Goal: Transaction & Acquisition: Purchase product/service

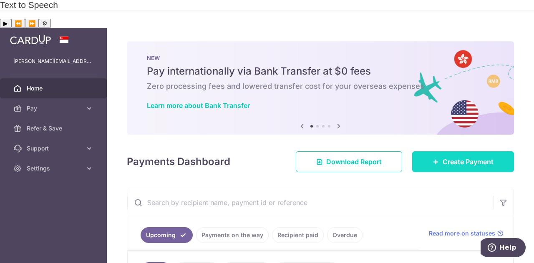
click at [461, 151] on link "Create Payment" at bounding box center [463, 161] width 102 height 21
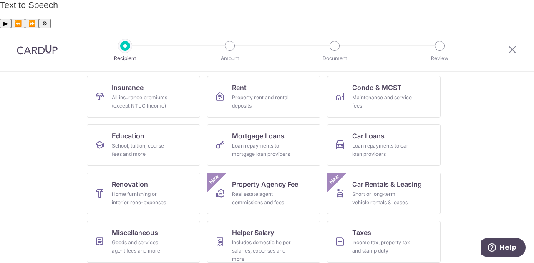
scroll to position [109, 0]
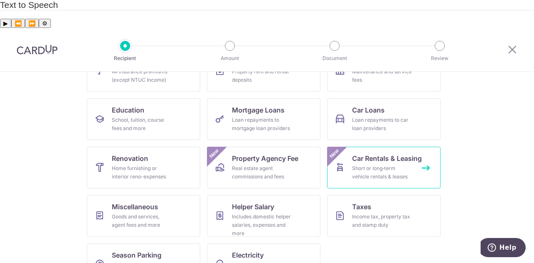
click at [373, 164] on div "Short or long‑term vehicle rentals & leases" at bounding box center [382, 172] width 60 height 17
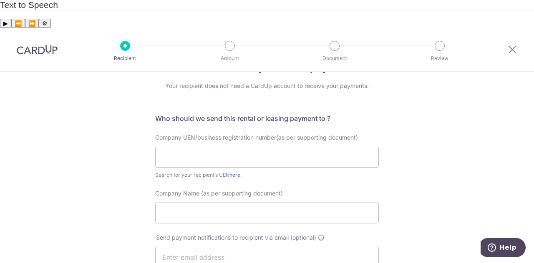
scroll to position [42, 0]
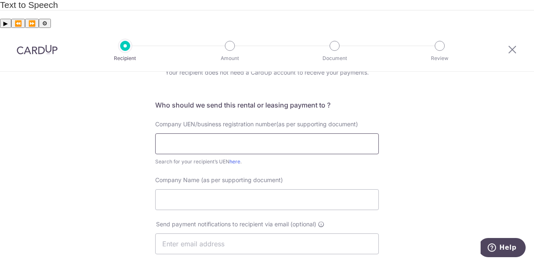
click at [300, 133] on input "text" at bounding box center [266, 143] width 223 height 21
click at [234, 158] on link "here" at bounding box center [234, 161] width 11 height 6
click at [243, 133] on input "text" at bounding box center [266, 143] width 223 height 21
type input "199902927C"
click at [84, 159] on div "Who would you like to pay? Your recipient does not need a CardUp account to rec…" at bounding box center [267, 243] width 534 height 427
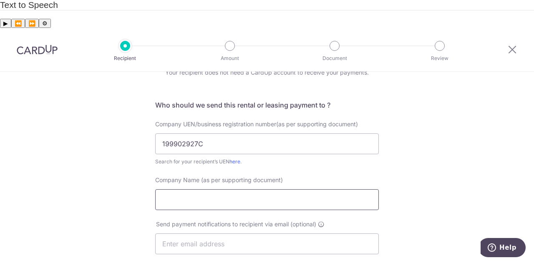
click at [242, 189] on input "Company Name (as per supporting document)" at bounding box center [266, 199] width 223 height 21
drag, startPoint x: 206, startPoint y: 110, endPoint x: 148, endPoint y: 114, distance: 58.1
click at [150, 120] on div "Company UEN/business registration number(as per supporting document) 199902927C…" at bounding box center [266, 143] width 233 height 46
click at [233, 158] on link "here" at bounding box center [234, 161] width 11 height 6
click at [229, 133] on input "text" at bounding box center [266, 143] width 223 height 21
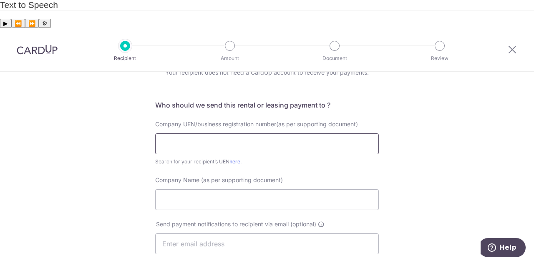
paste input "199902927C"
type input "199902927C"
click at [109, 144] on div "Who would you like to pay? Your recipient does not need a CardUp account to rec…" at bounding box center [267, 243] width 534 height 427
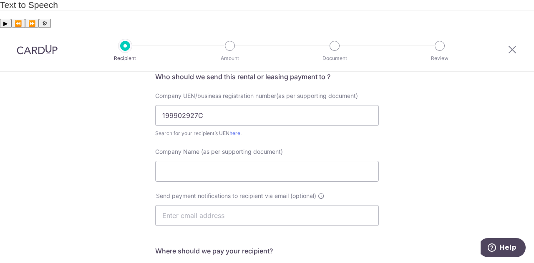
scroll to position [83, 0]
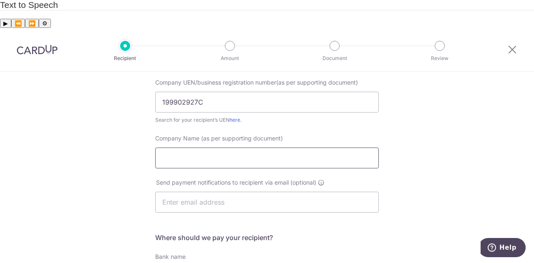
click at [213, 148] on input "Company Name (as per supporting document)" at bounding box center [266, 158] width 223 height 21
paste input "MOTORWAY CAR RENTALS PTE LTD"
type input "MOTORWAY CAR RENTALS PTE LTD"
click at [123, 136] on div "Who would you like to pay? Your recipient does not need a CardUp account to rec…" at bounding box center [267, 201] width 534 height 427
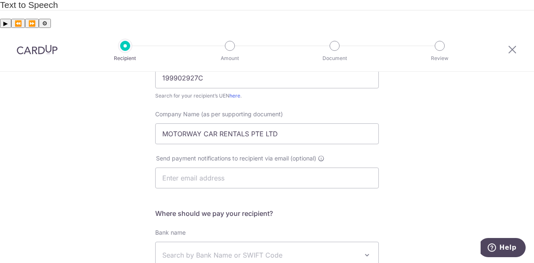
scroll to position [125, 0]
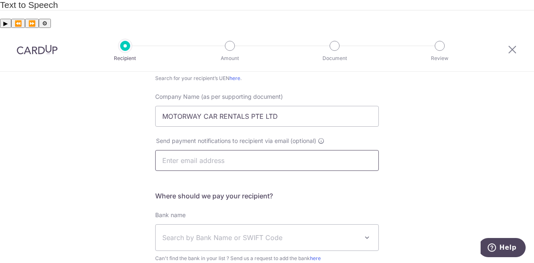
click at [198, 150] on input "text" at bounding box center [266, 160] width 223 height 21
paste input "mwcradmin@motorway.com.sg"
type input "mwcradmin@motorway.com.sg"
click at [112, 148] on div "Who would you like to pay? Your recipient does not need a CardUp account to rec…" at bounding box center [267, 160] width 534 height 427
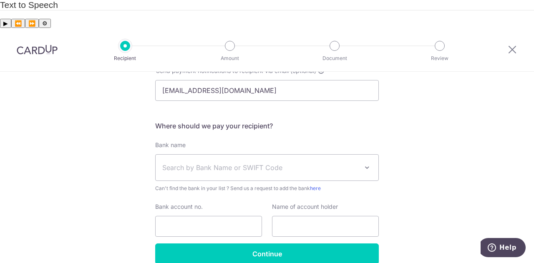
scroll to position [207, 0]
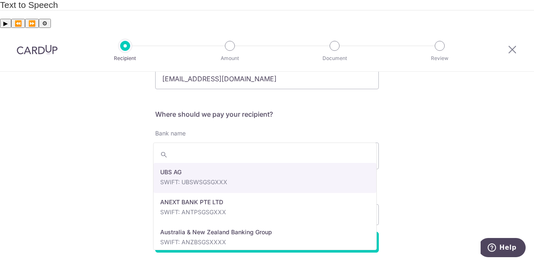
click at [248, 151] on span "Search by Bank Name or SWIFT Code" at bounding box center [260, 156] width 196 height 10
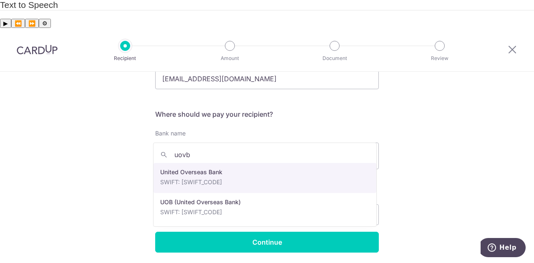
type input "uovb"
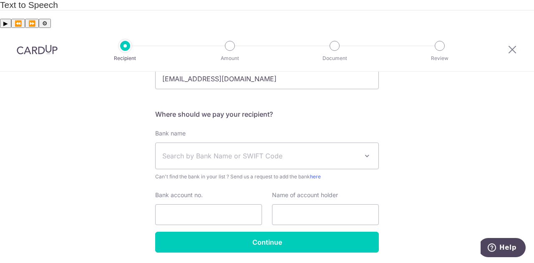
click at [234, 151] on span "Search by Bank Name or SWIFT Code" at bounding box center [260, 156] width 196 height 10
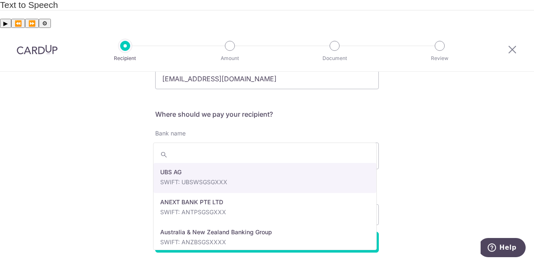
click at [233, 151] on span "Search by Bank Name or SWIFT Code" at bounding box center [260, 156] width 196 height 10
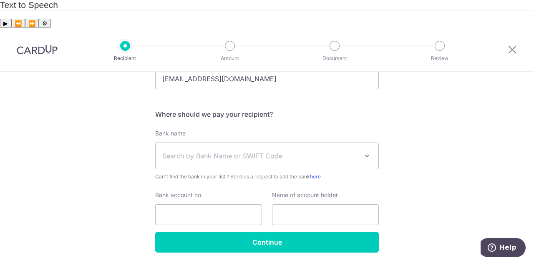
click at [233, 151] on span "Search by Bank Name or SWIFT Code" at bounding box center [260, 156] width 196 height 10
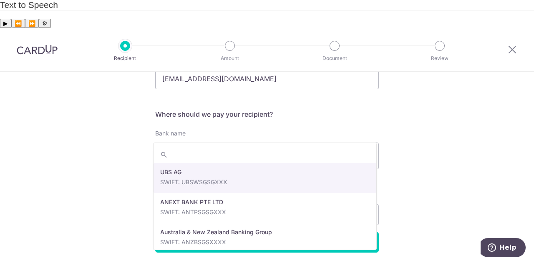
click at [209, 143] on span "Search by Bank Name or SWIFT Code" at bounding box center [266, 156] width 223 height 26
click at [211, 158] on input "search" at bounding box center [264, 154] width 223 height 17
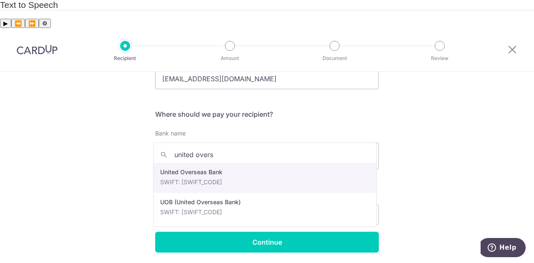
type input "united overs"
select select "23668"
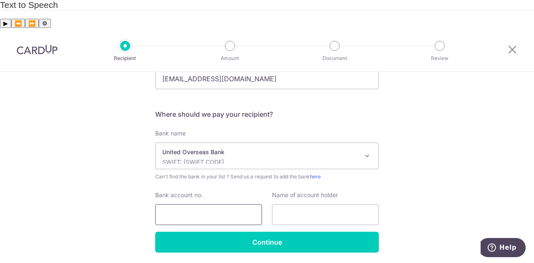
click at [187, 204] on input "Bank account no." at bounding box center [208, 214] width 107 height 21
type input "135-306-328-1"
click at [331, 204] on input "text" at bounding box center [325, 214] width 107 height 21
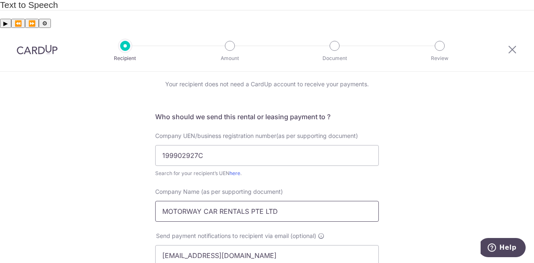
scroll to position [42, 0]
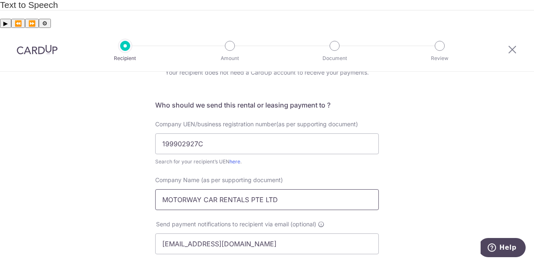
drag, startPoint x: 286, startPoint y: 175, endPoint x: 110, endPoint y: 166, distance: 175.7
click at [110, 166] on div "Who would you like to pay? Your recipient does not need a CardUp account to rec…" at bounding box center [267, 243] width 534 height 427
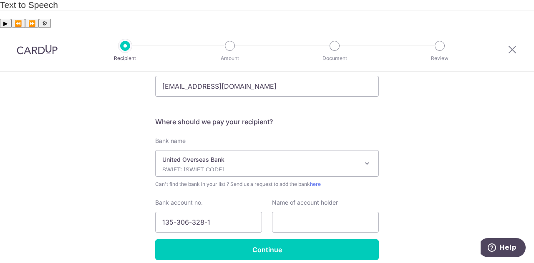
scroll to position [207, 0]
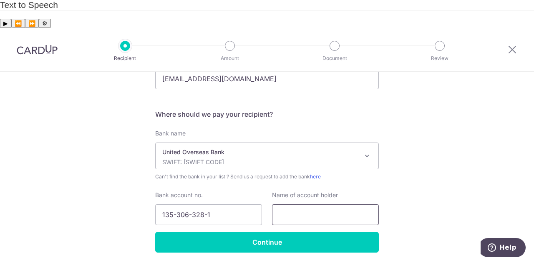
click at [317, 204] on input "text" at bounding box center [325, 214] width 107 height 21
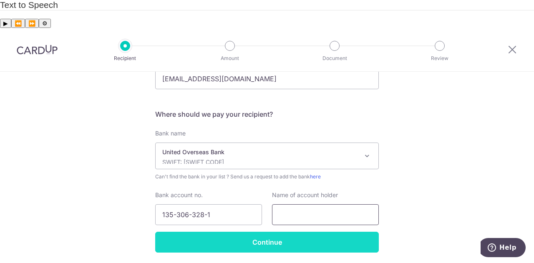
paste input "MOTORWAY CAR RENTALS PTE LTD"
type input "MOTORWAY CAR RENTALS PTE LTD"
click at [236, 232] on input "Continue" at bounding box center [266, 242] width 223 height 21
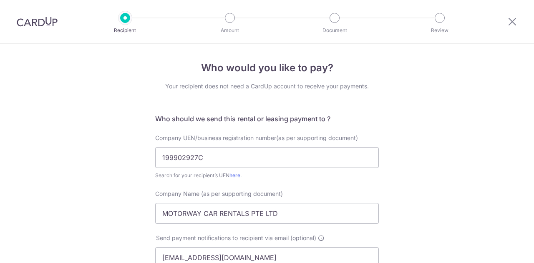
scroll to position [227, 0]
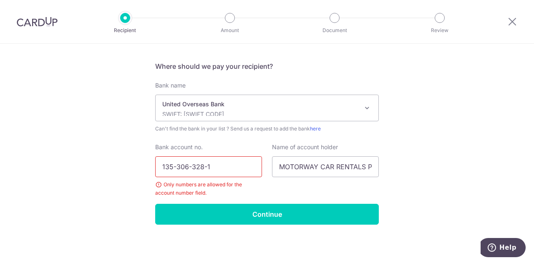
click at [171, 166] on input "135-306-328-1" at bounding box center [208, 166] width 107 height 21
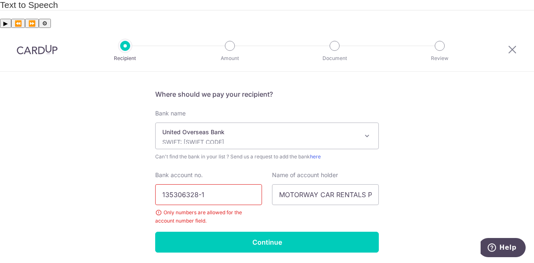
click at [200, 184] on input "135306328-1" at bounding box center [208, 194] width 107 height 21
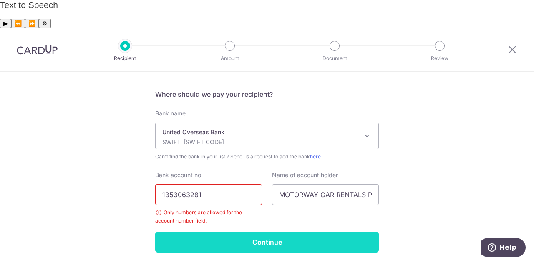
type input "1353063281"
click at [247, 232] on input "Continue" at bounding box center [266, 242] width 223 height 21
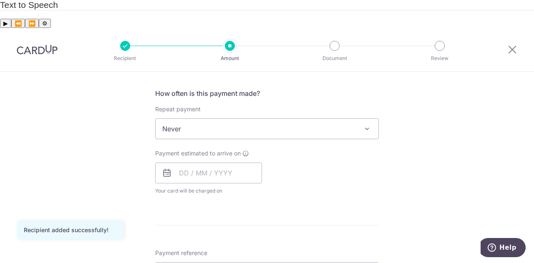
scroll to position [333, 0]
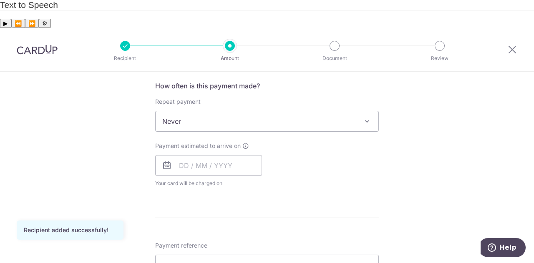
click at [216, 111] on span "Never" at bounding box center [266, 121] width 223 height 20
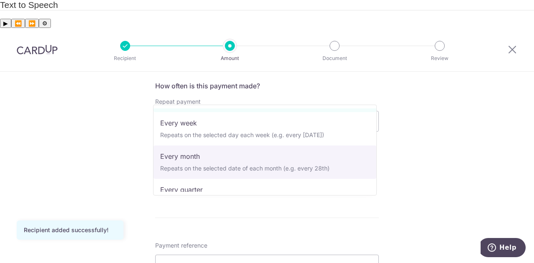
scroll to position [42, 0]
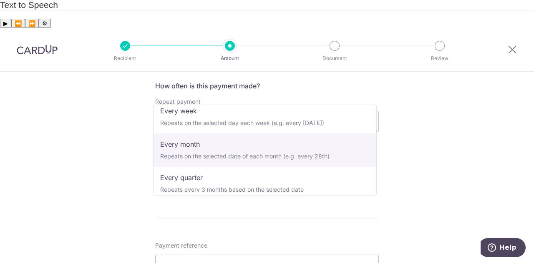
select select "3"
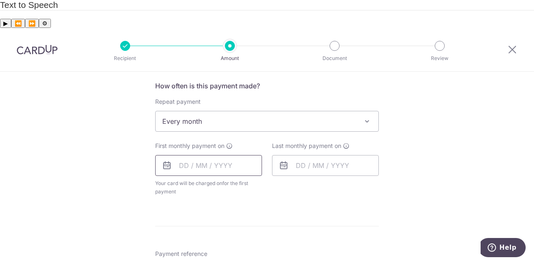
click at [194, 155] on input "text" at bounding box center [208, 165] width 107 height 21
click at [272, 183] on link "Next" at bounding box center [273, 188] width 10 height 10
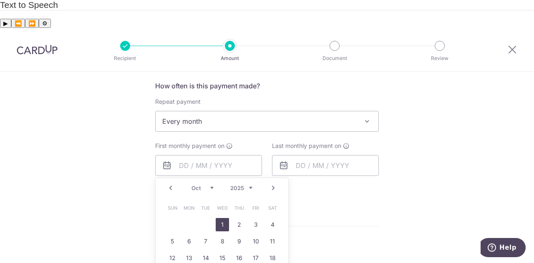
click at [220, 218] on link "1" at bounding box center [222, 224] width 13 height 13
type input "01/10/2025"
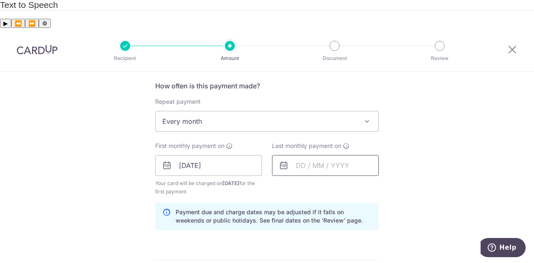
click at [326, 155] on input "text" at bounding box center [325, 165] width 107 height 21
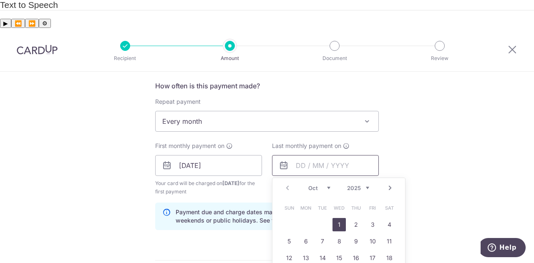
scroll to position [375, 0]
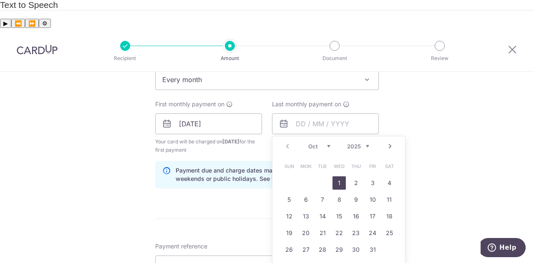
click at [389, 141] on link "Next" at bounding box center [390, 146] width 10 height 10
click at [307, 176] on link "1" at bounding box center [305, 182] width 13 height 13
type input "01/12/2025"
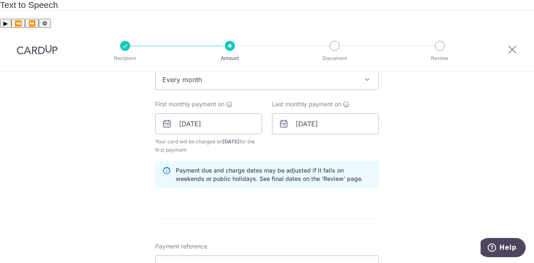
click at [429, 129] on div "Tell us more about your payment Enter payment amount SGD Recipient added succes…" at bounding box center [267, 105] width 534 height 817
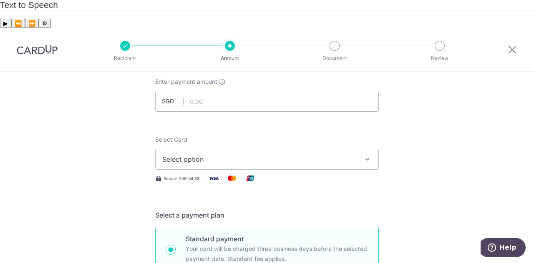
scroll to position [42, 0]
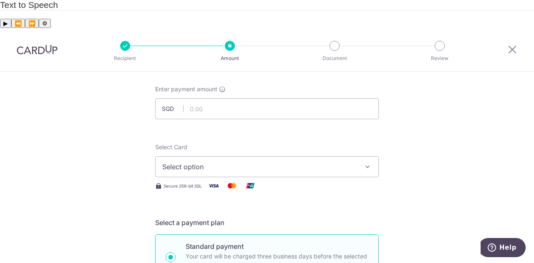
click at [286, 162] on span "Select option" at bounding box center [259, 167] width 194 height 10
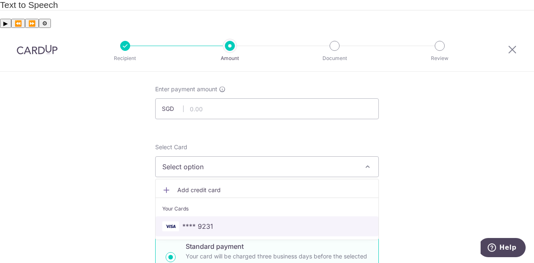
click at [288, 221] on span "**** 9231" at bounding box center [266, 226] width 209 height 10
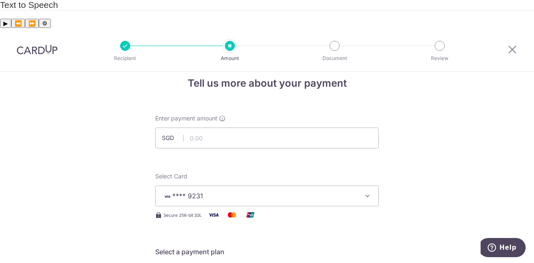
scroll to position [0, 0]
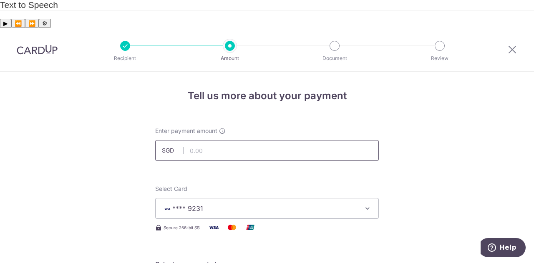
click at [275, 140] on input "text" at bounding box center [266, 150] width 223 height 21
type input "1,635.00"
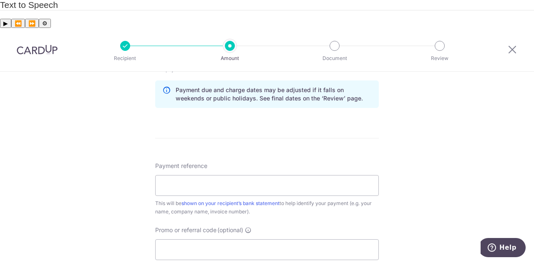
scroll to position [500, 0]
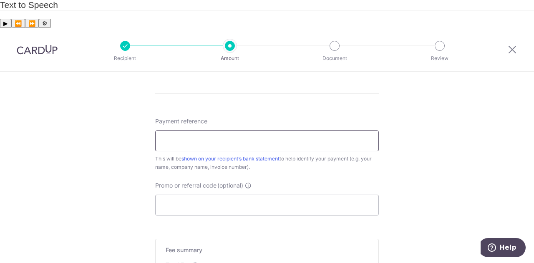
click at [281, 130] on input "Payment reference" at bounding box center [266, 140] width 223 height 21
type input "Jackson Toh"
click at [217, 195] on input "Promo or referral code (optional)" at bounding box center [266, 205] width 223 height 21
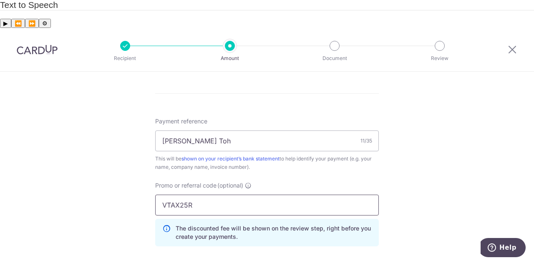
scroll to position [632, 0]
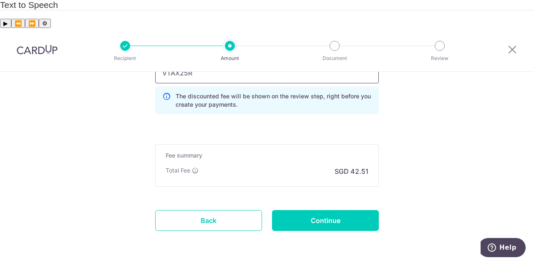
type input "VTAX25R"
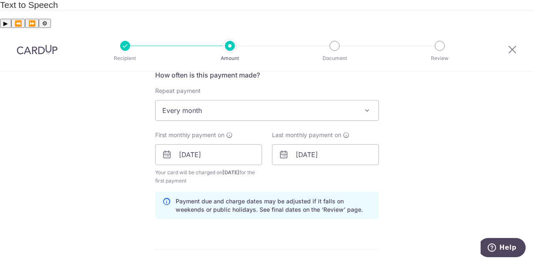
scroll to position [375, 0]
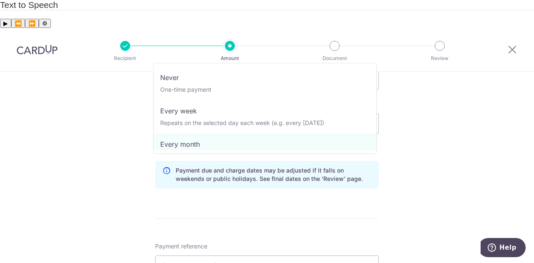
click at [198, 70] on span "Every month" at bounding box center [266, 80] width 223 height 20
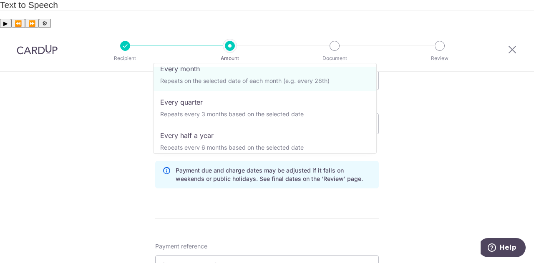
scroll to position [83, 0]
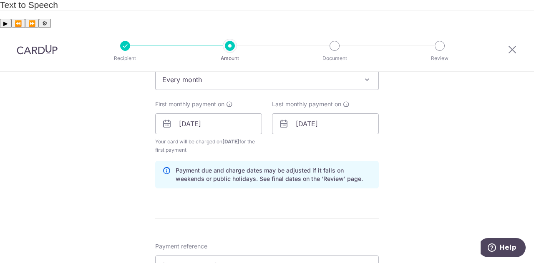
click at [438, 120] on div "Tell us more about your payment Enter payment amount SGD 1,635.00 1635.00 Recip…" at bounding box center [267, 124] width 534 height 854
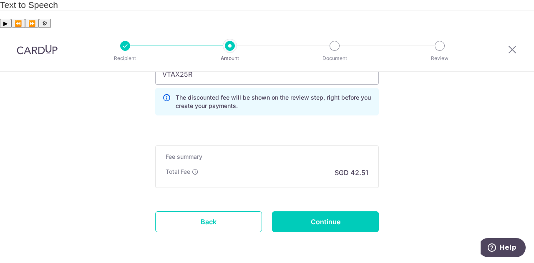
scroll to position [632, 0]
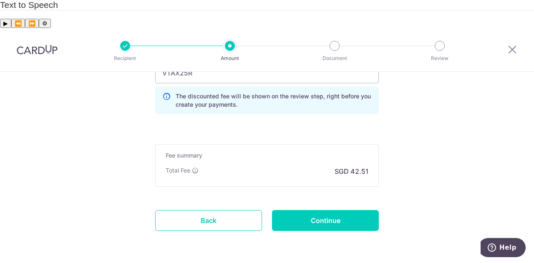
drag, startPoint x: 429, startPoint y: 134, endPoint x: 408, endPoint y: 131, distance: 21.9
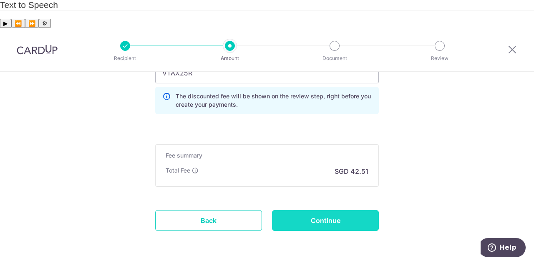
click at [351, 210] on input "Continue" at bounding box center [325, 220] width 107 height 21
type input "Create Schedule"
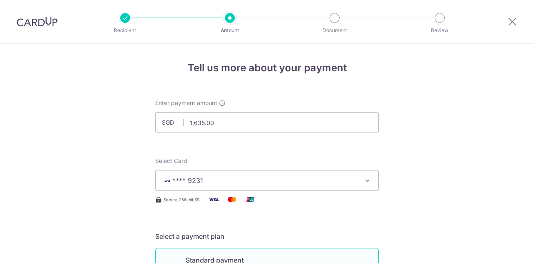
scroll to position [477, 0]
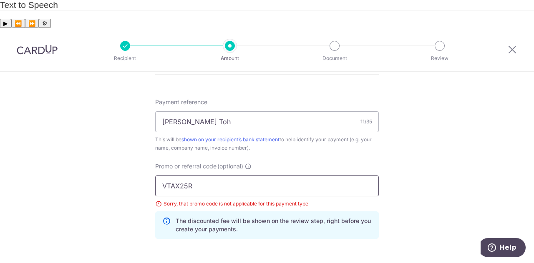
drag, startPoint x: 190, startPoint y: 161, endPoint x: 121, endPoint y: 158, distance: 69.7
click at [121, 158] on div "Tell us more about your payment Enter payment amount SGD 1,635.00 1635.00 Selec…" at bounding box center [267, 6] width 534 height 823
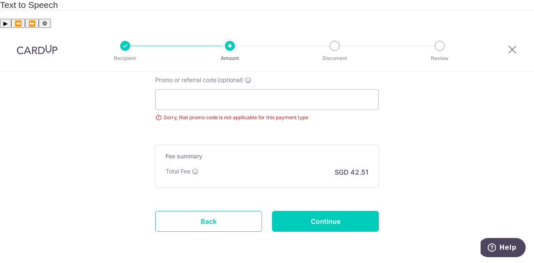
scroll to position [564, 0]
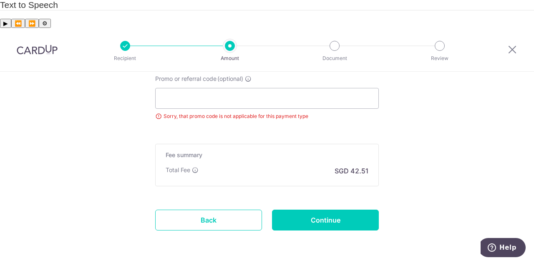
drag, startPoint x: 396, startPoint y: 164, endPoint x: 392, endPoint y: 164, distance: 4.6
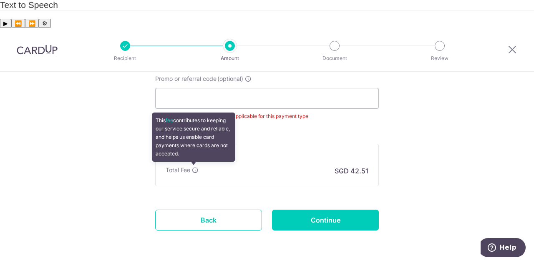
click at [193, 167] on icon at bounding box center [195, 170] width 7 height 7
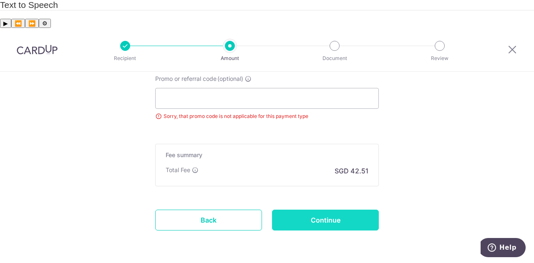
drag, startPoint x: 454, startPoint y: 167, endPoint x: 329, endPoint y: 187, distance: 126.7
click at [317, 210] on input "Continue" at bounding box center [325, 220] width 107 height 21
type input "Update Schedule"
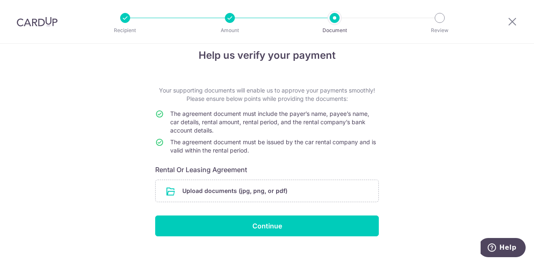
scroll to position [24, 0]
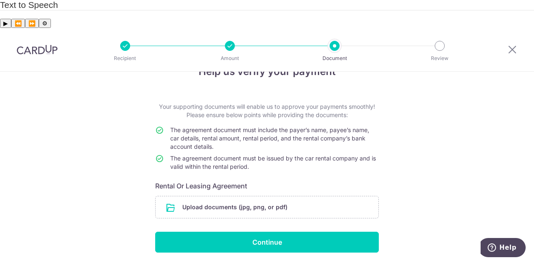
drag, startPoint x: 158, startPoint y: 75, endPoint x: 275, endPoint y: 137, distance: 132.8
click at [275, 137] on form "Your supporting documents will enable us to approve your payments smoothly! Ple…" at bounding box center [266, 178] width 223 height 150
click at [275, 154] on td "The agreement document must be issued by the car rental company and is valid wi…" at bounding box center [274, 164] width 208 height 20
drag, startPoint x: 259, startPoint y: 138, endPoint x: 149, endPoint y: 77, distance: 126.3
click at [149, 77] on div "Help us verify your payment Your supporting documents will enable us to approve…" at bounding box center [267, 170] width 534 height 244
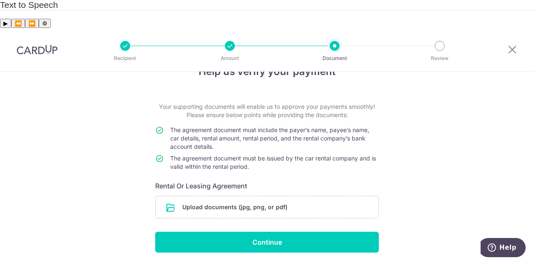
click at [284, 103] on form "Your supporting documents will enable us to approve your payments smoothly! Ple…" at bounding box center [266, 178] width 223 height 150
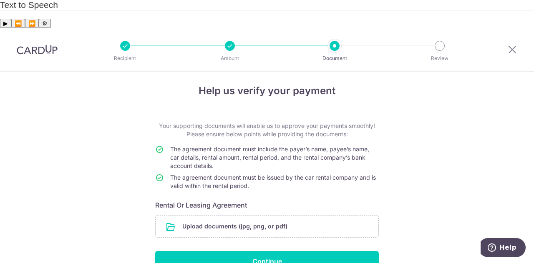
scroll to position [0, 0]
